Goal: Task Accomplishment & Management: Use online tool/utility

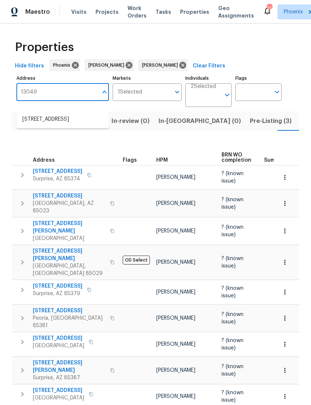
scroll to position [0, 18]
type input "1"
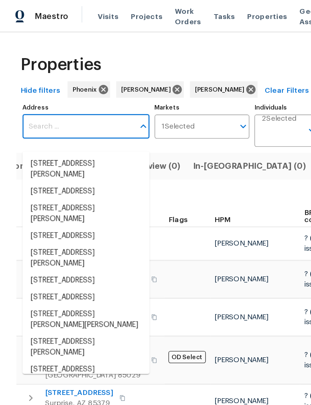
click at [147, 147] on div "Upcoming (6) Pre-reno (0) In-review (0) In-reno (0) Pre-Listing (3) Listed (25)…" at bounding box center [155, 305] width 287 height 397
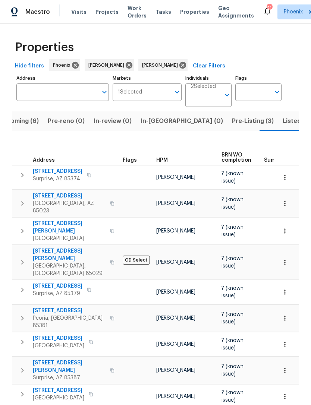
click at [282, 126] on span "Listed (25)" at bounding box center [298, 121] width 32 height 10
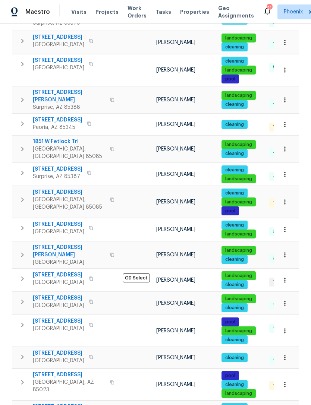
scroll to position [151, 0]
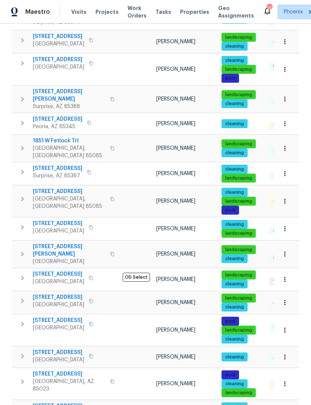
click at [26, 199] on button "button" at bounding box center [22, 199] width 15 height 22
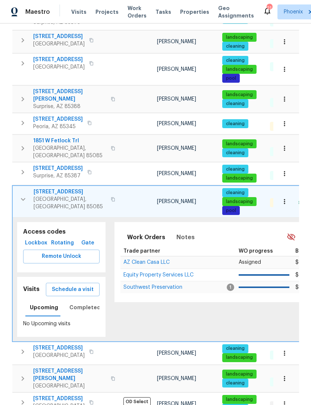
click at [159, 285] on span "Southwest Preservation" at bounding box center [152, 287] width 59 height 5
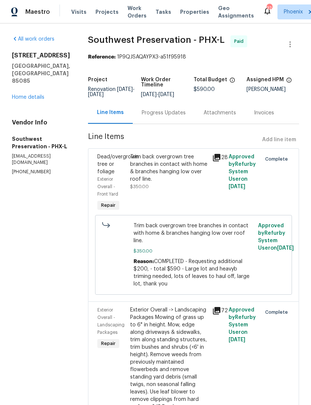
click at [39, 95] on link "Home details" at bounding box center [28, 97] width 32 height 5
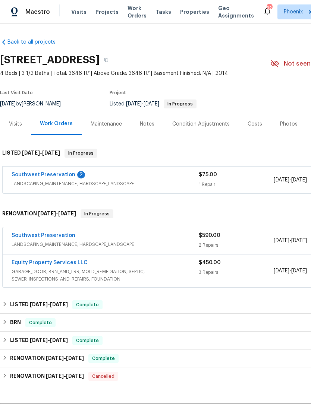
click at [64, 177] on link "Southwest Preservation" at bounding box center [44, 174] width 64 height 5
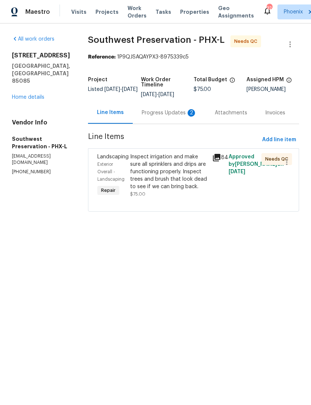
click at [187, 117] on div "2" at bounding box center [190, 112] width 7 height 7
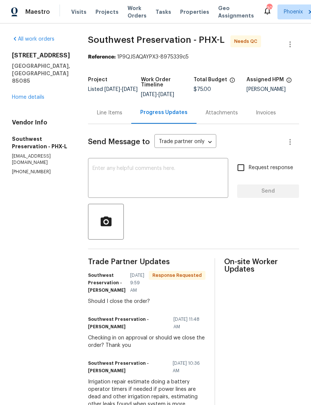
click at [111, 180] on textarea at bounding box center [157, 179] width 131 height 26
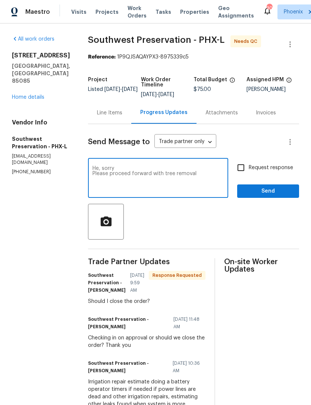
click at [156, 180] on textarea "He, sorry Please proceed forward with tree removal" at bounding box center [157, 179] width 131 height 26
click at [214, 183] on textarea "He, sorry Please proceed forward with dead tree removal" at bounding box center [157, 179] width 131 height 26
type textarea "He, sorry Please proceed forward with dead tree removal and irrigation repairs"
click at [242, 176] on input "Request response" at bounding box center [241, 168] width 16 height 16
checkbox input "true"
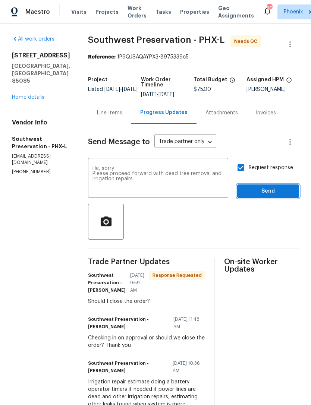
click at [265, 196] on span "Send" at bounding box center [268, 191] width 50 height 9
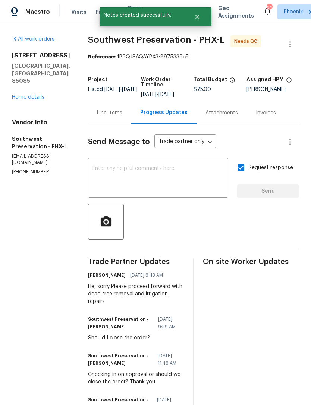
click at [35, 95] on link "Home details" at bounding box center [28, 97] width 32 height 5
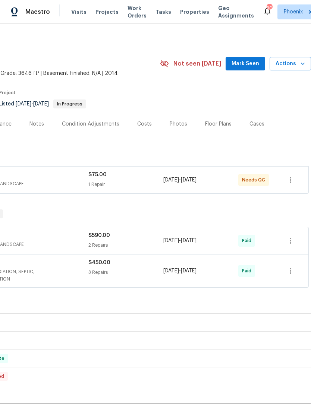
scroll to position [0, 110]
click at [291, 69] on span "Actions" at bounding box center [289, 63] width 29 height 9
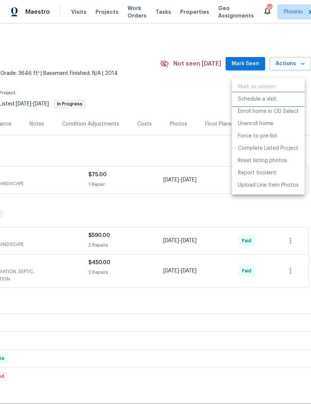
click at [262, 98] on p "Schedule a visit" at bounding box center [257, 99] width 38 height 8
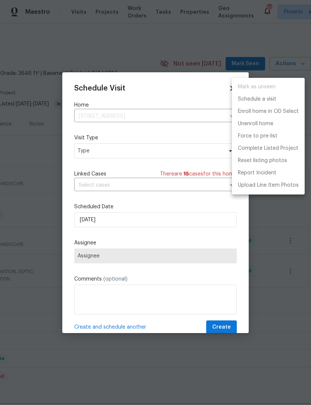
click at [114, 154] on div at bounding box center [155, 202] width 311 height 405
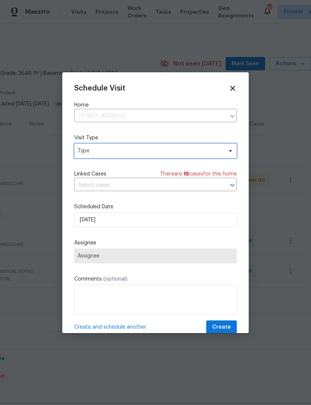
click at [136, 146] on span "Type" at bounding box center [155, 150] width 162 height 15
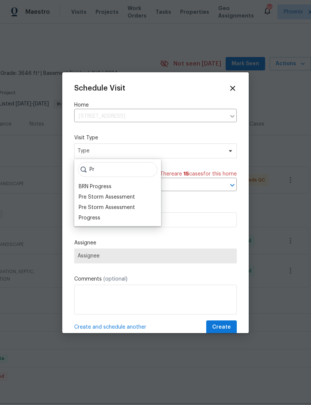
type input "Pr"
click at [94, 217] on div "Progress" at bounding box center [90, 217] width 22 height 7
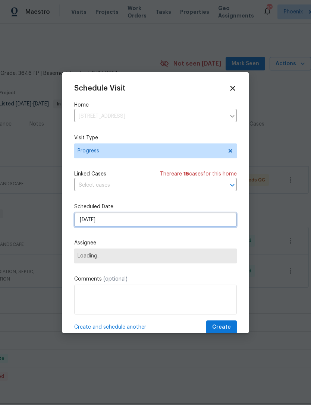
click at [125, 222] on input "[DATE]" at bounding box center [155, 219] width 162 height 15
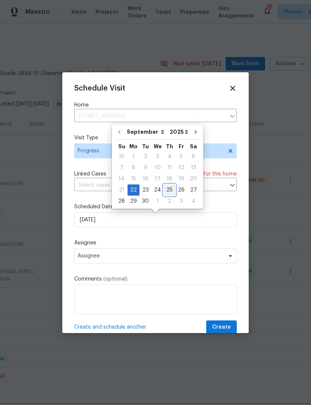
click at [168, 189] on div "25" at bounding box center [170, 190] width 12 height 10
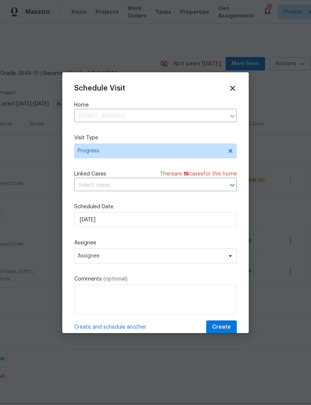
type input "[DATE]"
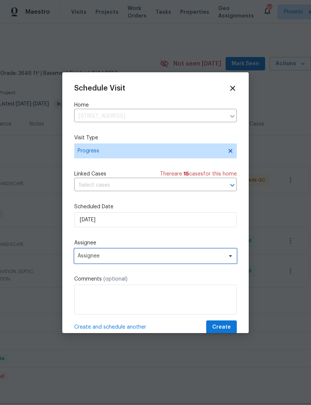
click at [143, 261] on span "Assignee" at bounding box center [155, 256] width 162 height 15
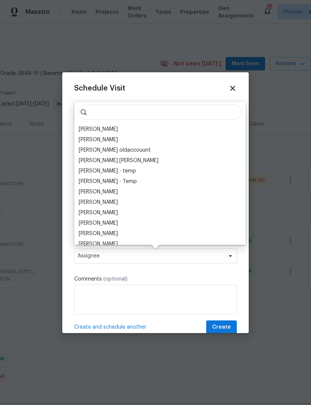
click at [107, 129] on div "[PERSON_NAME]" at bounding box center [98, 129] width 39 height 7
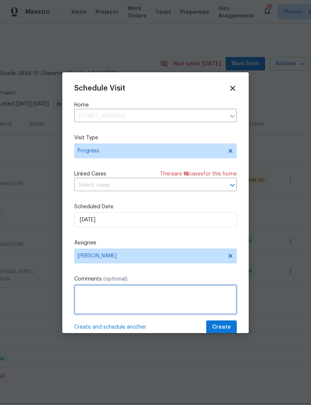
click at [116, 297] on textarea at bounding box center [155, 300] width 162 height 30
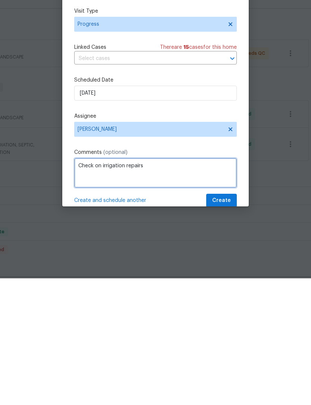
type textarea "Check on irrigation repairs"
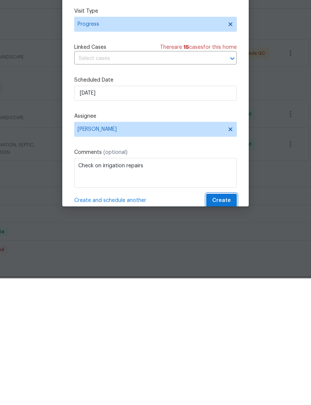
click at [219, 323] on span "Create" at bounding box center [221, 327] width 19 height 9
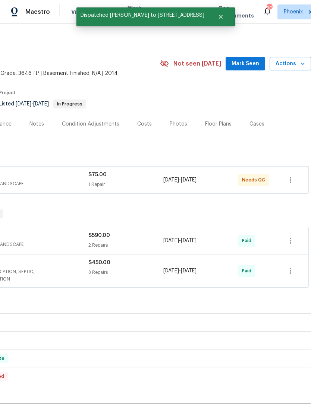
scroll to position [0, 110]
click at [249, 59] on span "Mark Seen" at bounding box center [245, 63] width 28 height 9
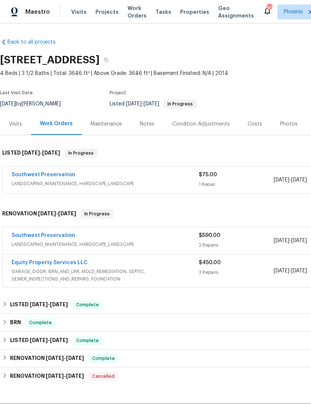
scroll to position [0, 0]
click at [59, 172] on link "Southwest Preservation" at bounding box center [44, 174] width 64 height 5
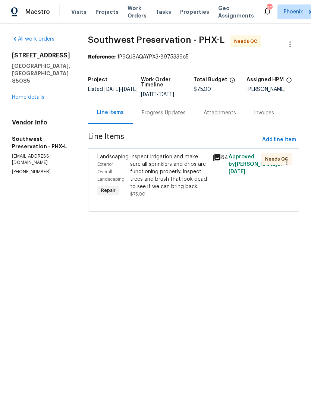
click at [159, 117] on div "Progress Updates" at bounding box center [164, 112] width 44 height 7
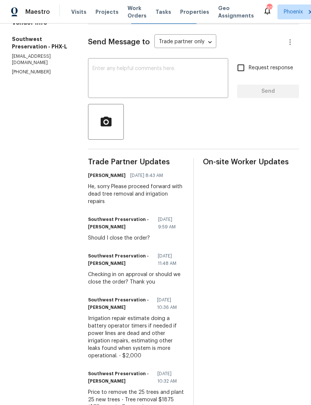
scroll to position [124, 0]
